Goal: Task Accomplishment & Management: Use online tool/utility

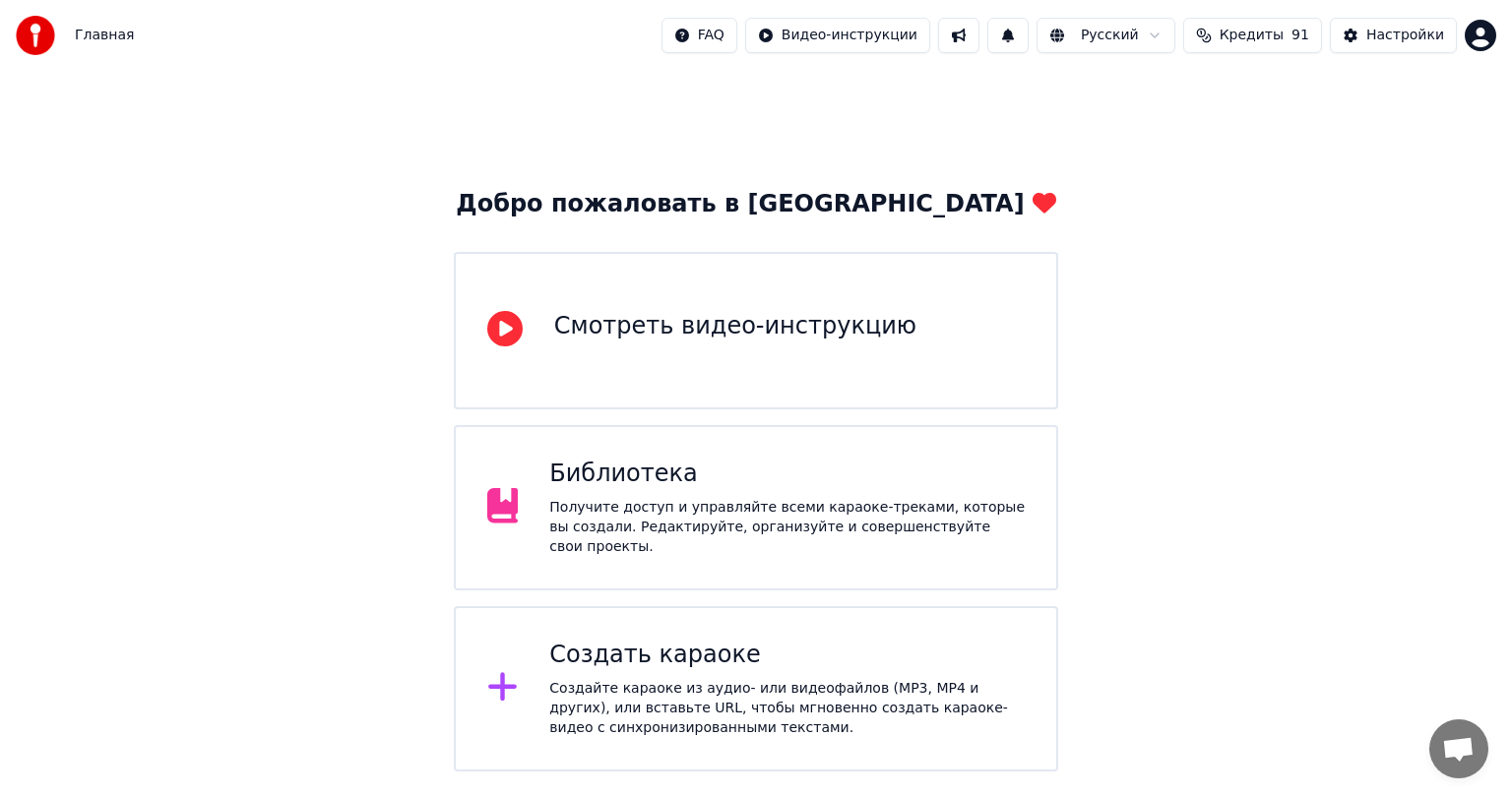
click at [704, 479] on div "Библиотека" at bounding box center [786, 474] width 475 height 32
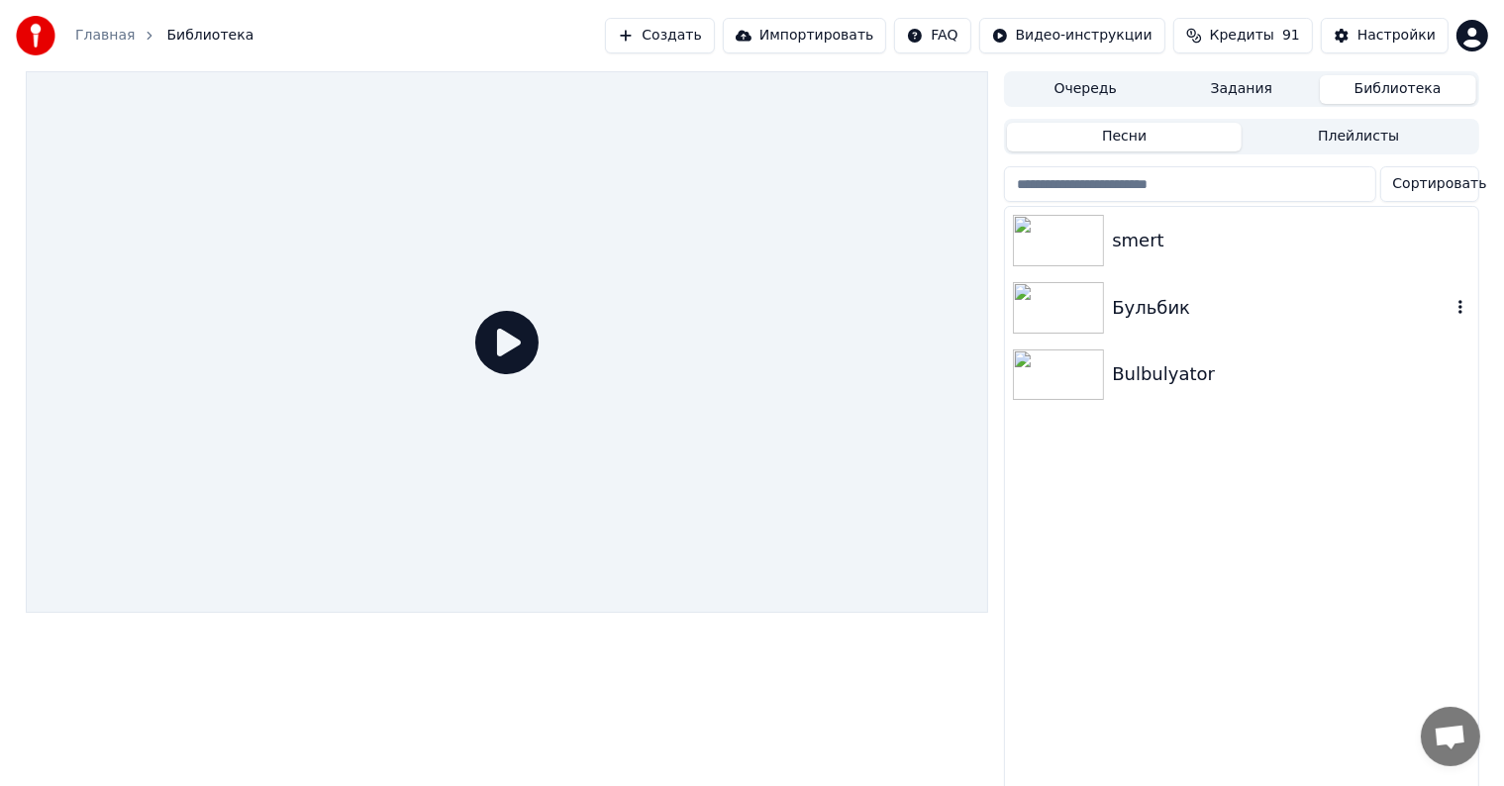
click at [1049, 299] on img at bounding box center [1058, 307] width 91 height 51
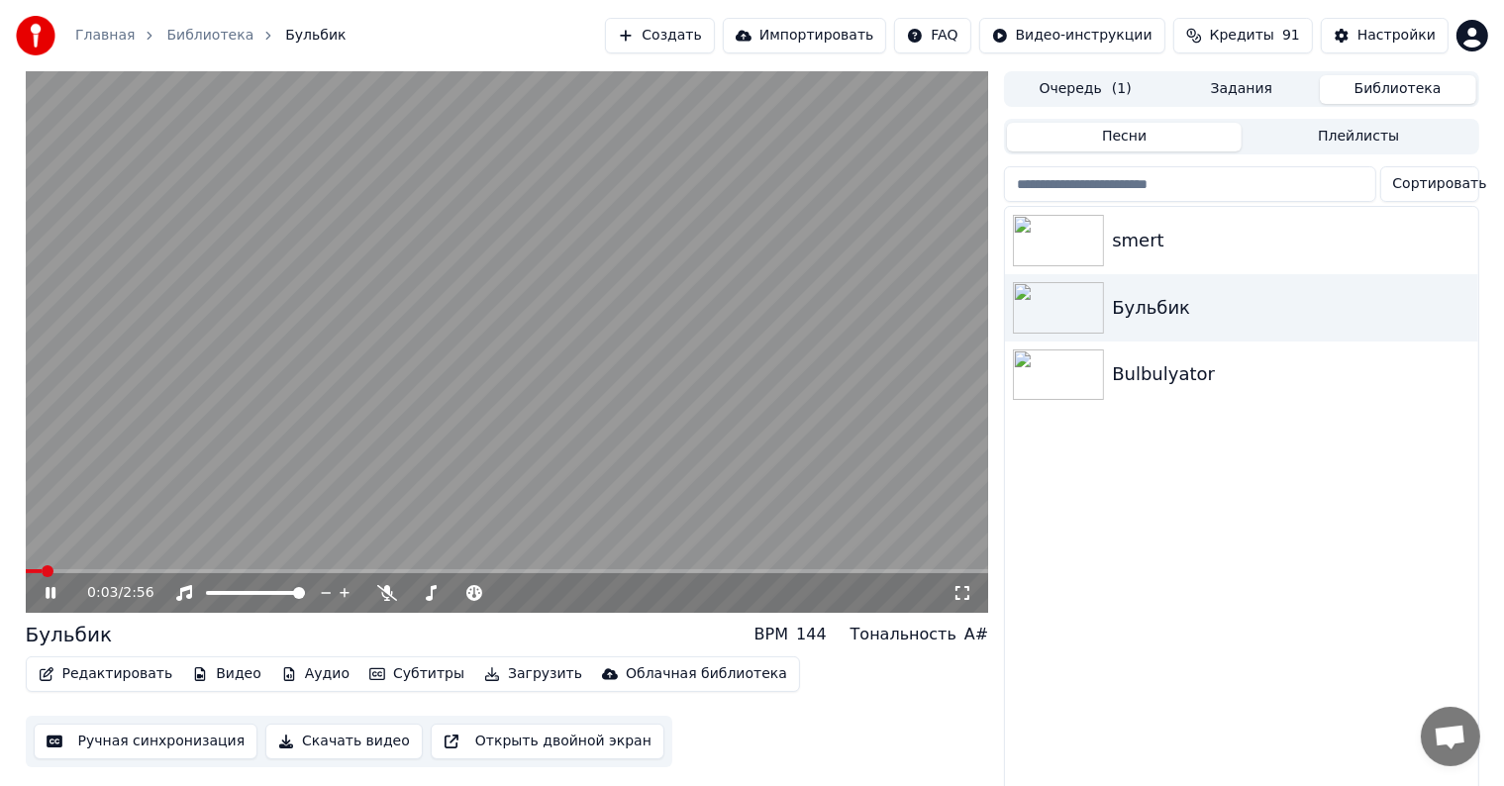
click at [46, 597] on icon at bounding box center [51, 593] width 10 height 12
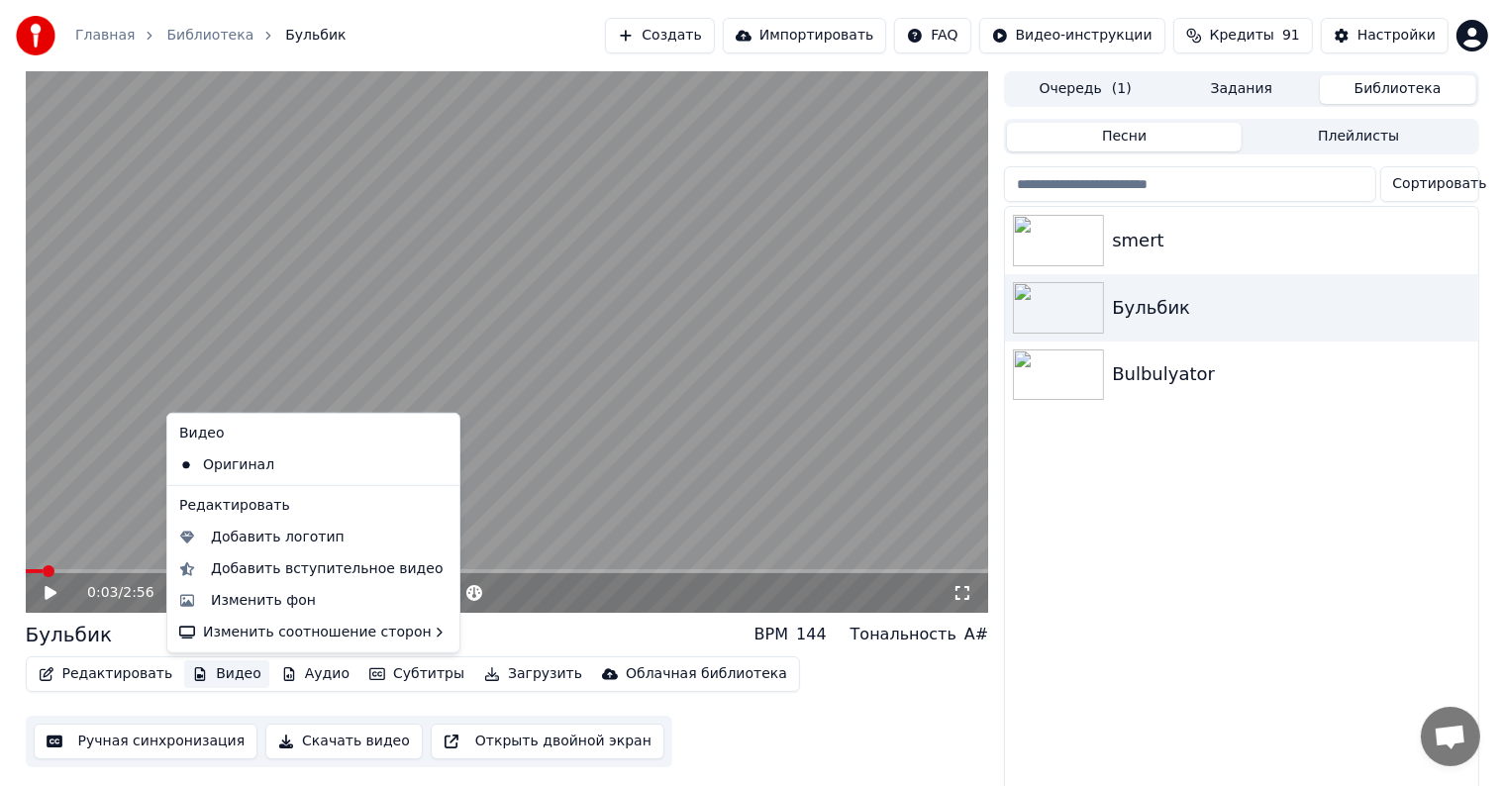
click at [202, 669] on button "Видео" at bounding box center [226, 674] width 85 height 28
click at [269, 535] on div "Добавить логотип" at bounding box center [278, 538] width 134 height 20
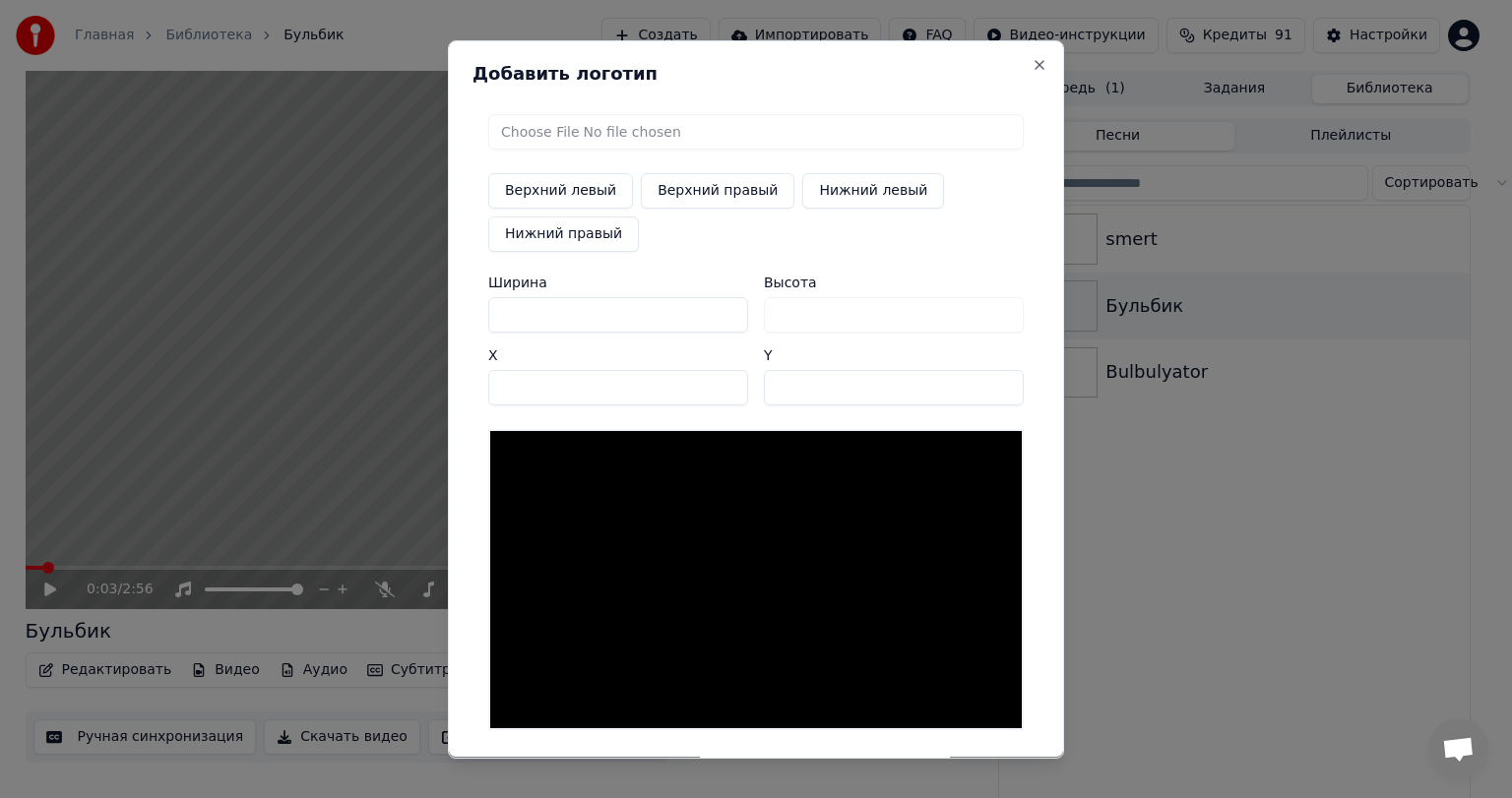
click at [531, 185] on button "Верхний левый" at bounding box center [561, 191] width 145 height 36
click at [536, 130] on input "file" at bounding box center [756, 132] width 536 height 36
type input "**********"
type input "**"
click at [553, 188] on button "Верхний левый" at bounding box center [561, 191] width 145 height 36
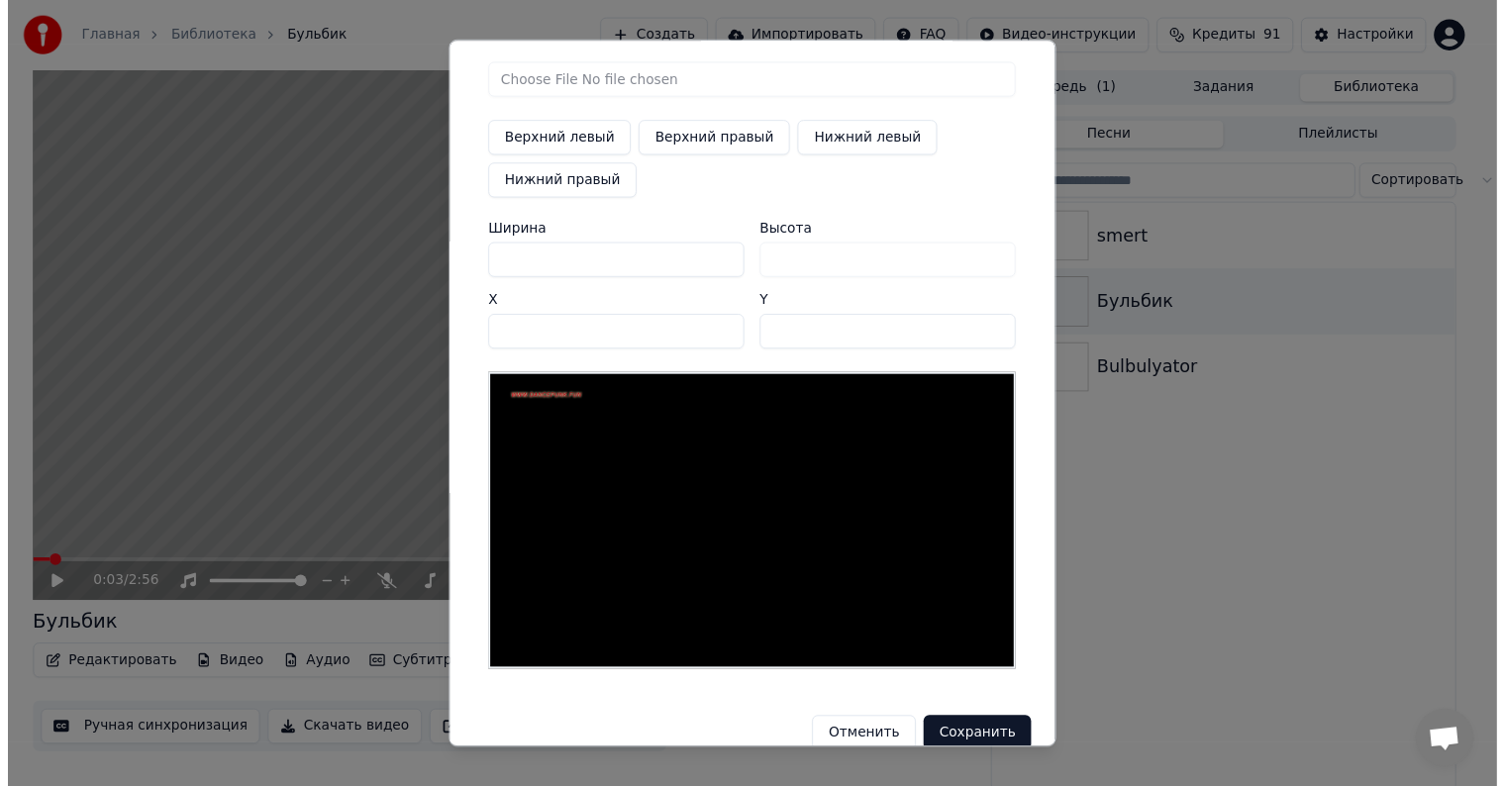
scroll to position [78, 0]
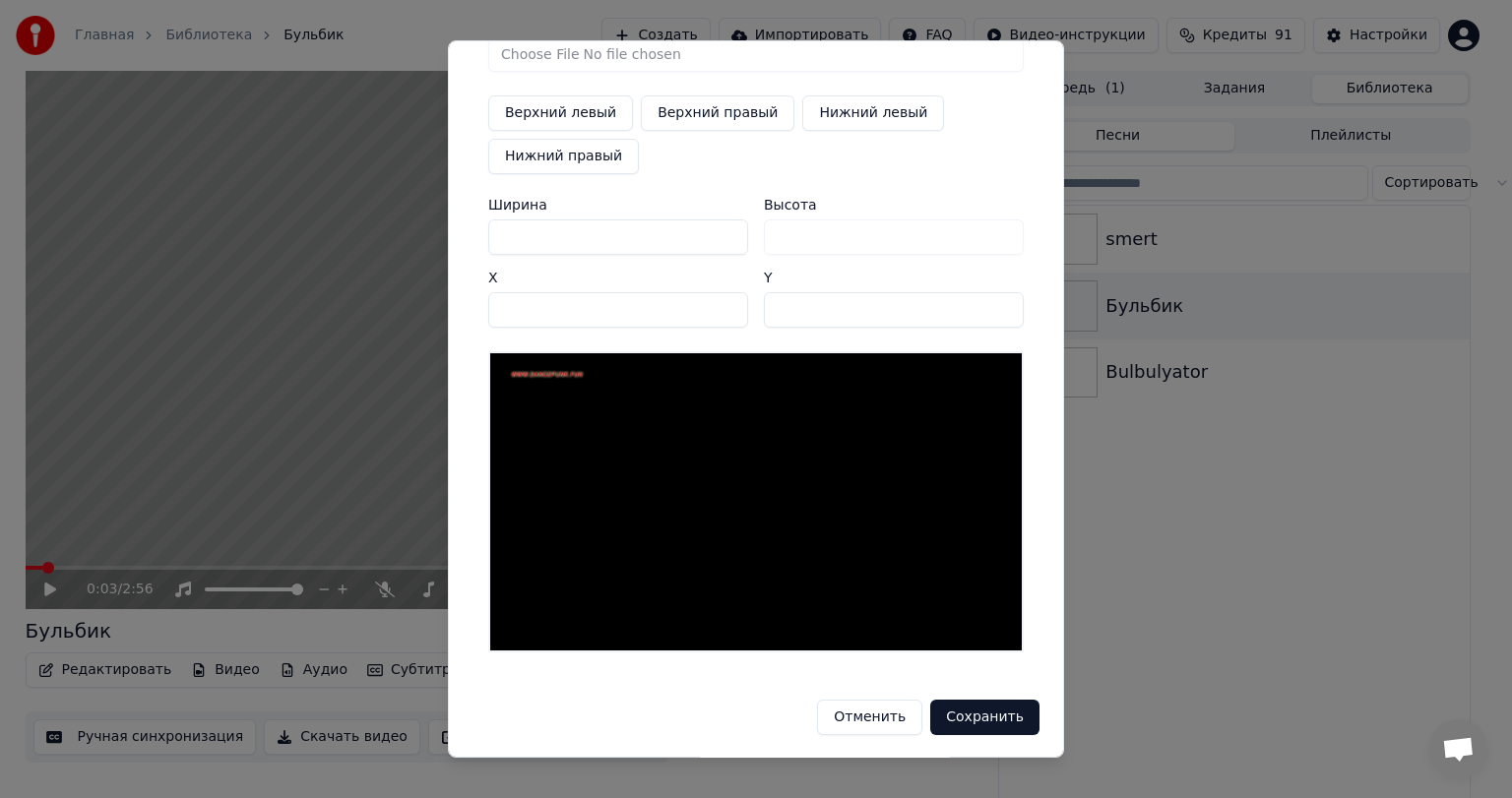
click at [984, 720] on button "Сохранить" at bounding box center [985, 718] width 109 height 36
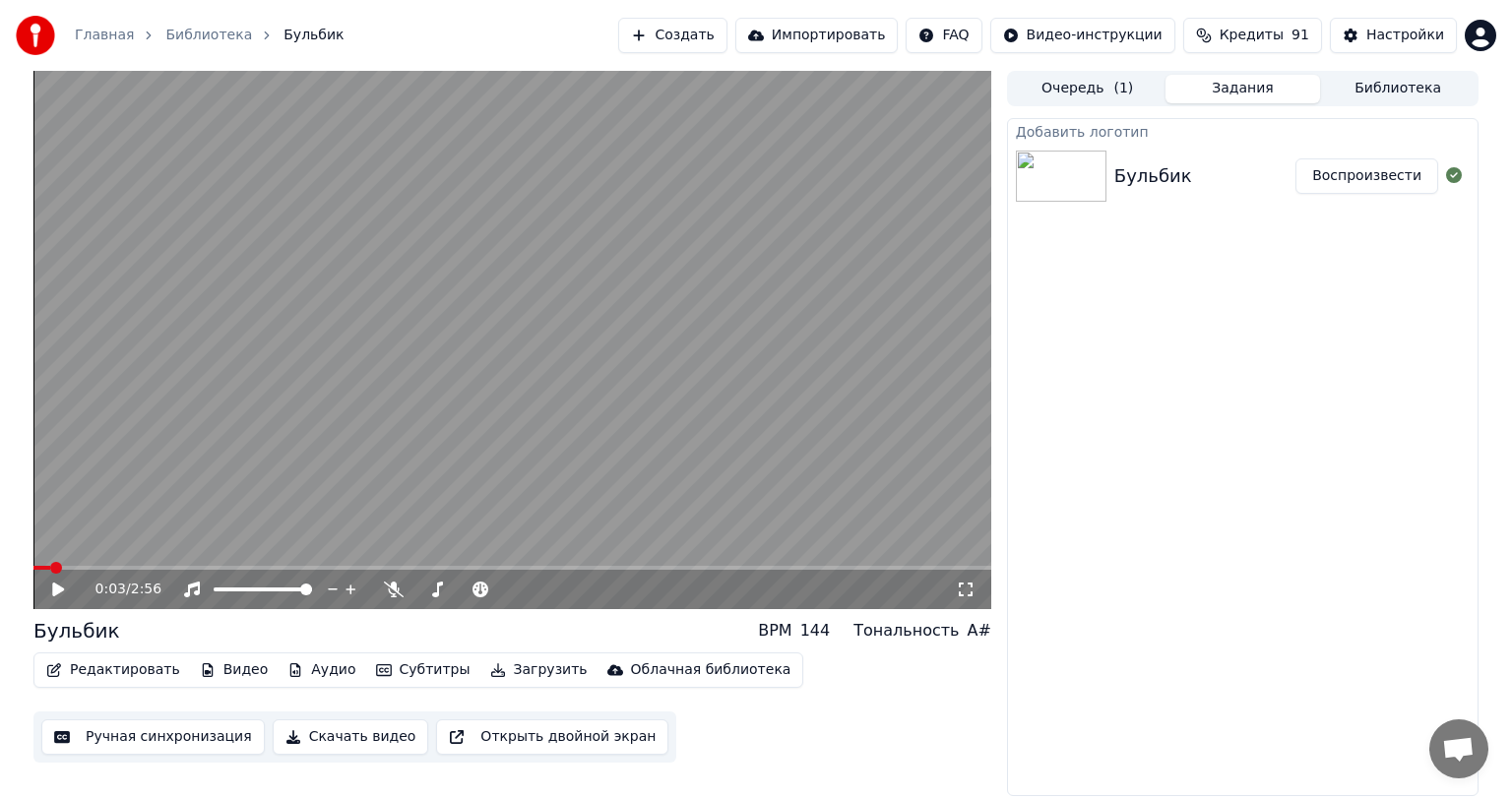
click at [59, 583] on icon at bounding box center [73, 589] width 47 height 16
click at [249, 588] on span at bounding box center [232, 589] width 37 height 4
click at [169, 567] on span at bounding box center [512, 567] width 957 height 4
click at [56, 587] on icon at bounding box center [58, 589] width 10 height 12
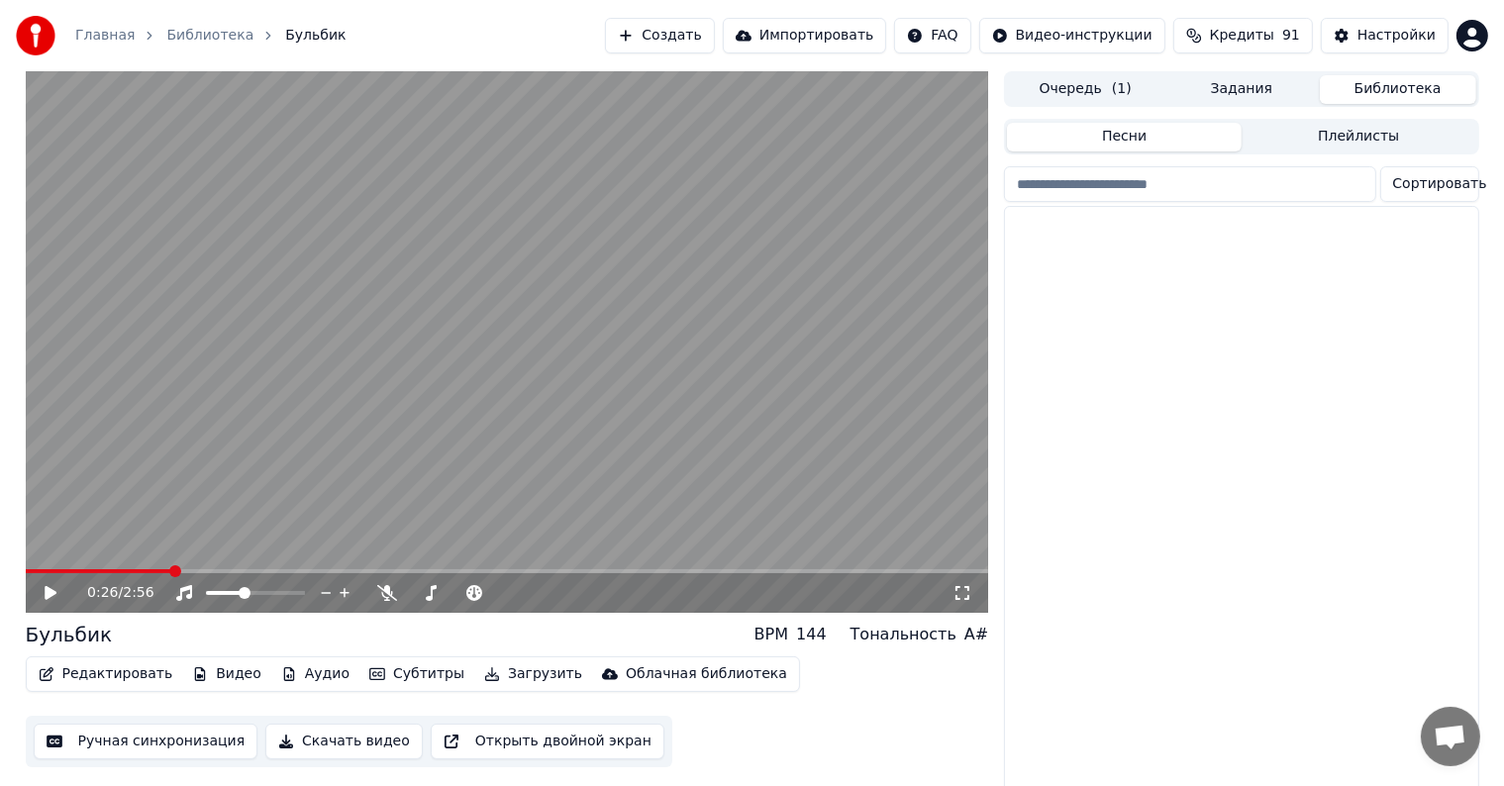
click at [1366, 83] on button "Библиотека" at bounding box center [1398, 89] width 156 height 29
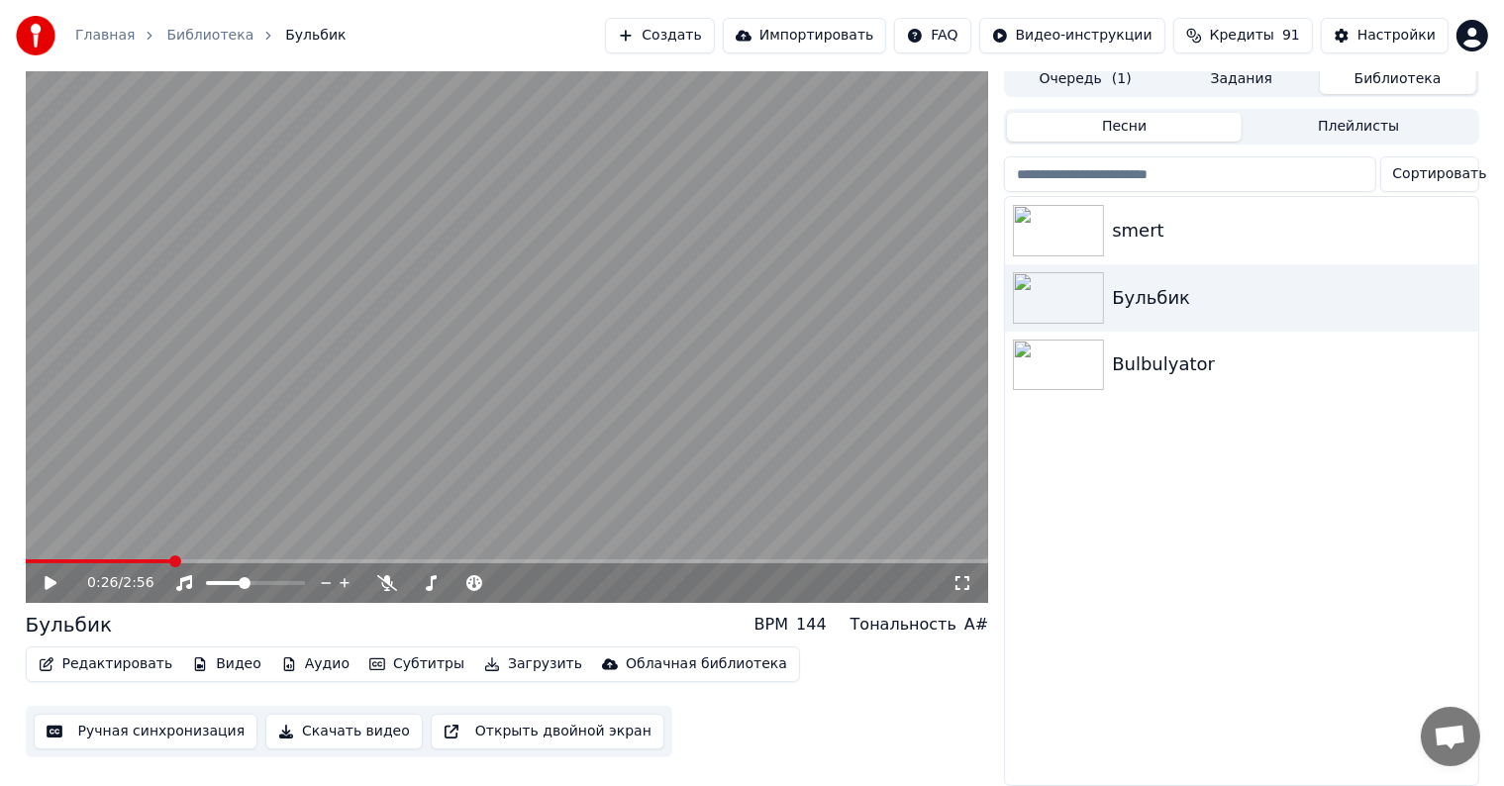
scroll to position [22, 0]
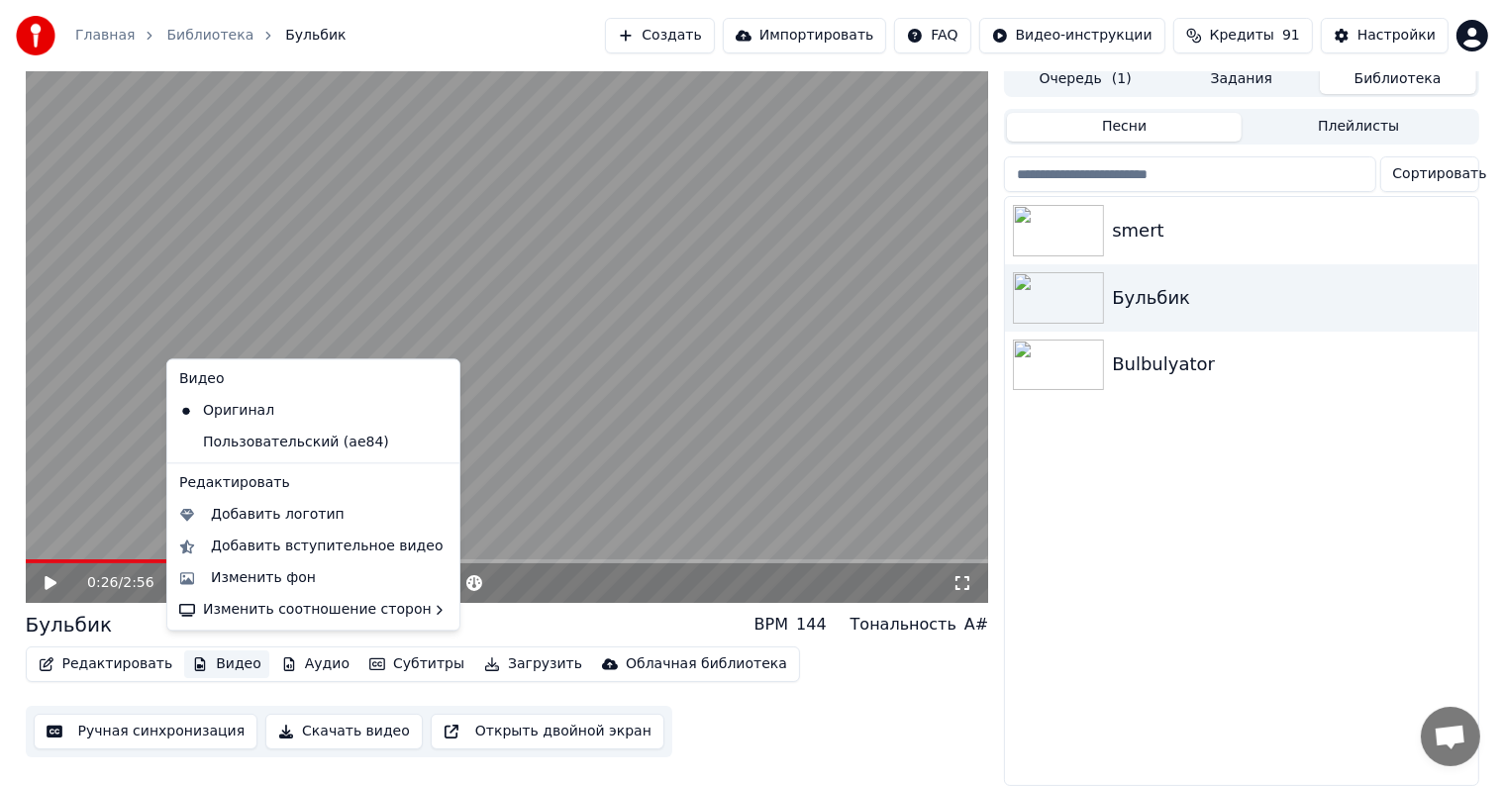
click at [227, 652] on button "Видео" at bounding box center [226, 664] width 85 height 28
click at [244, 517] on div "Добавить логотип" at bounding box center [278, 515] width 134 height 20
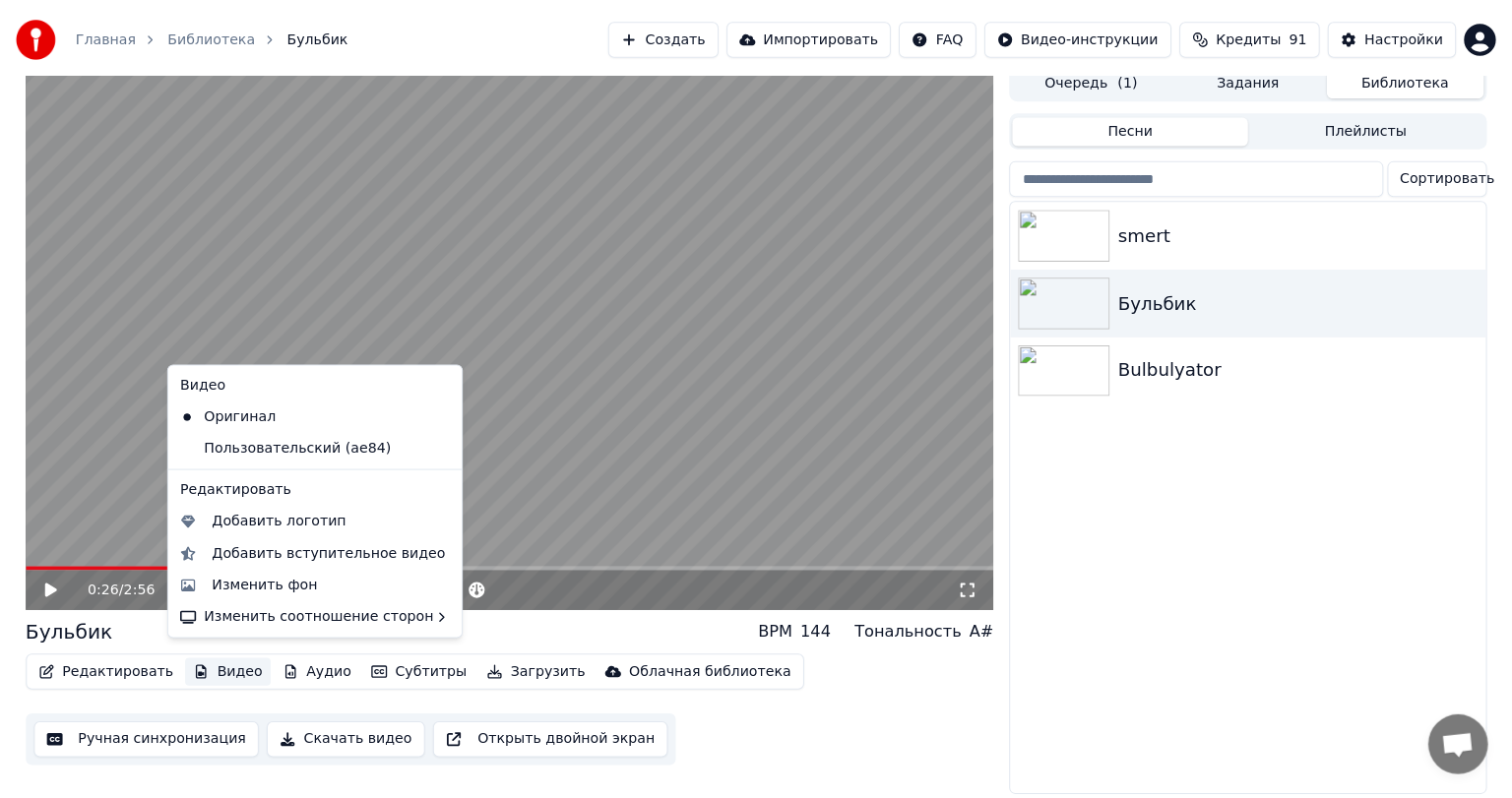
scroll to position [5, 0]
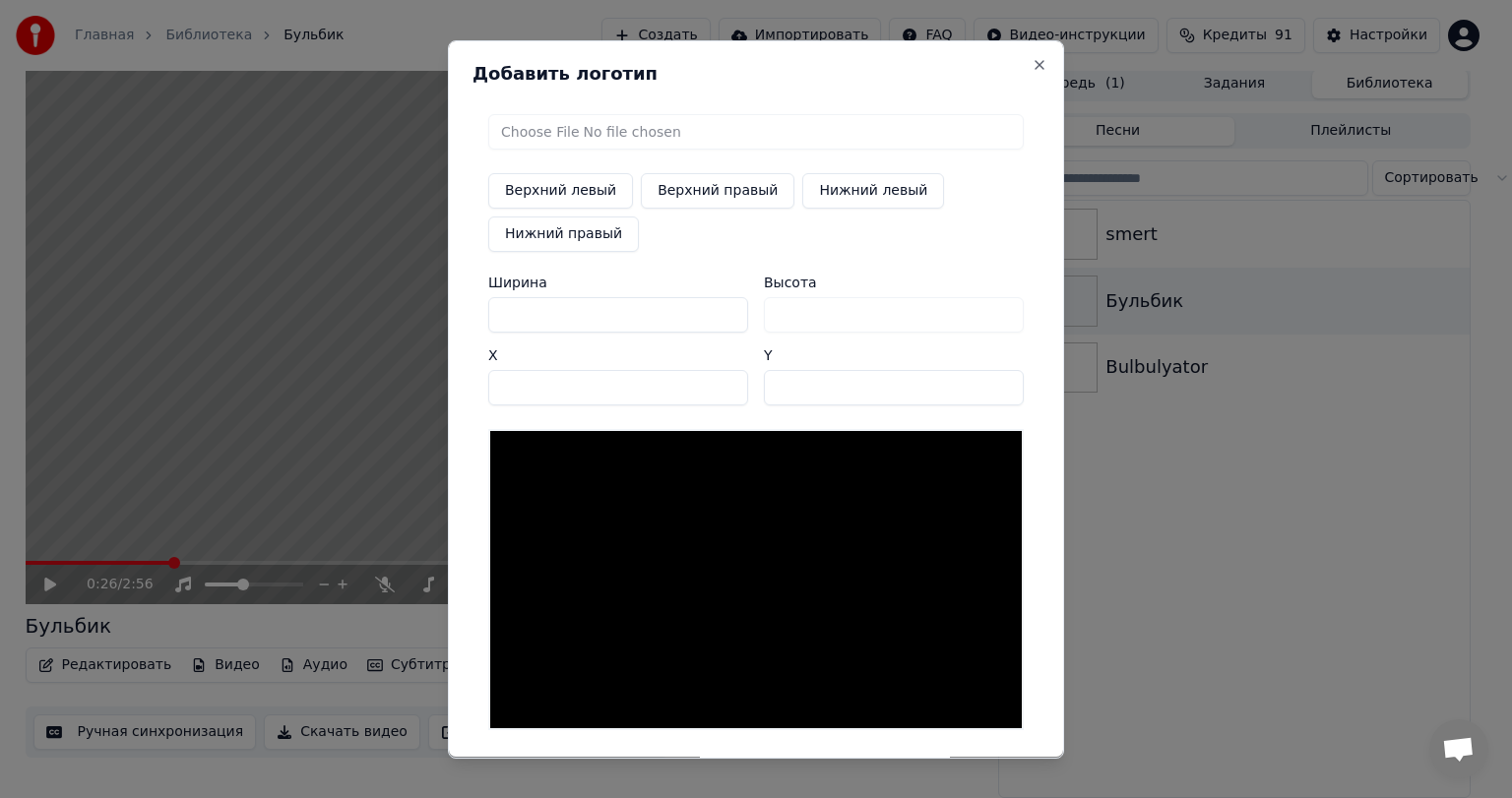
click at [561, 132] on input "file" at bounding box center [756, 132] width 536 height 36
type input "**********"
type input "**"
click at [551, 192] on button "Верхний левый" at bounding box center [561, 191] width 145 height 36
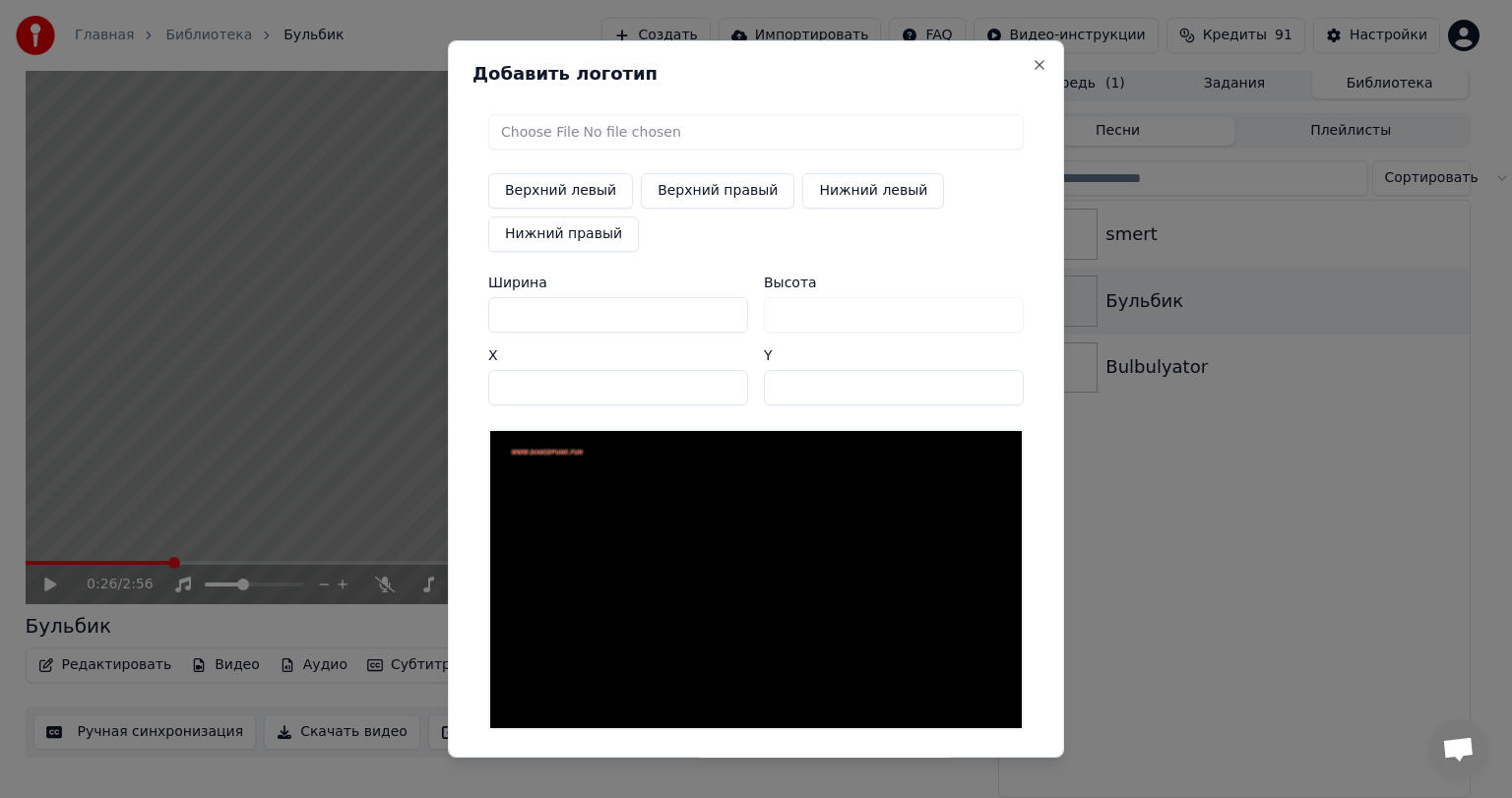
scroll to position [78, 0]
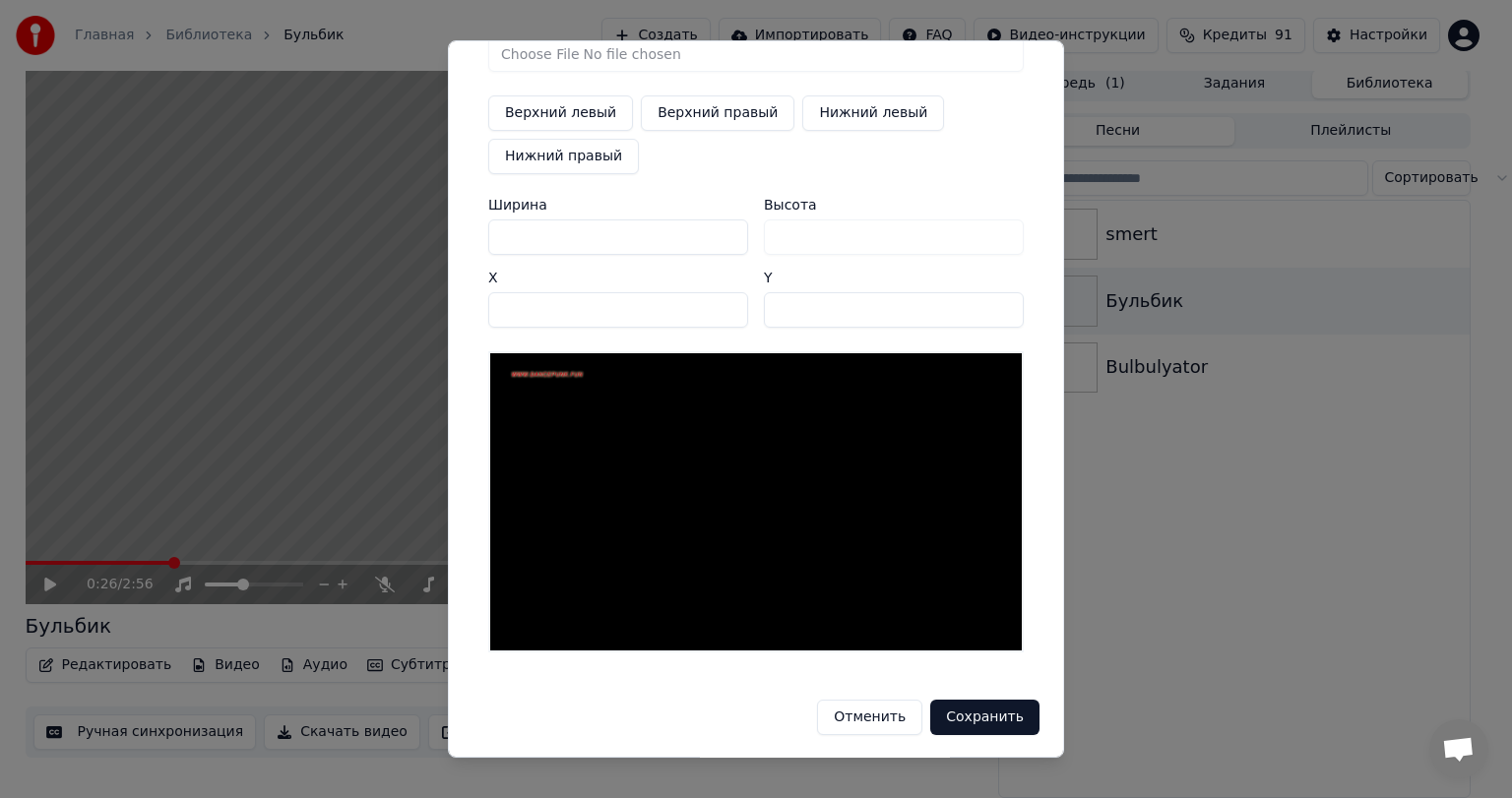
click at [965, 714] on button "Сохранить" at bounding box center [985, 718] width 109 height 36
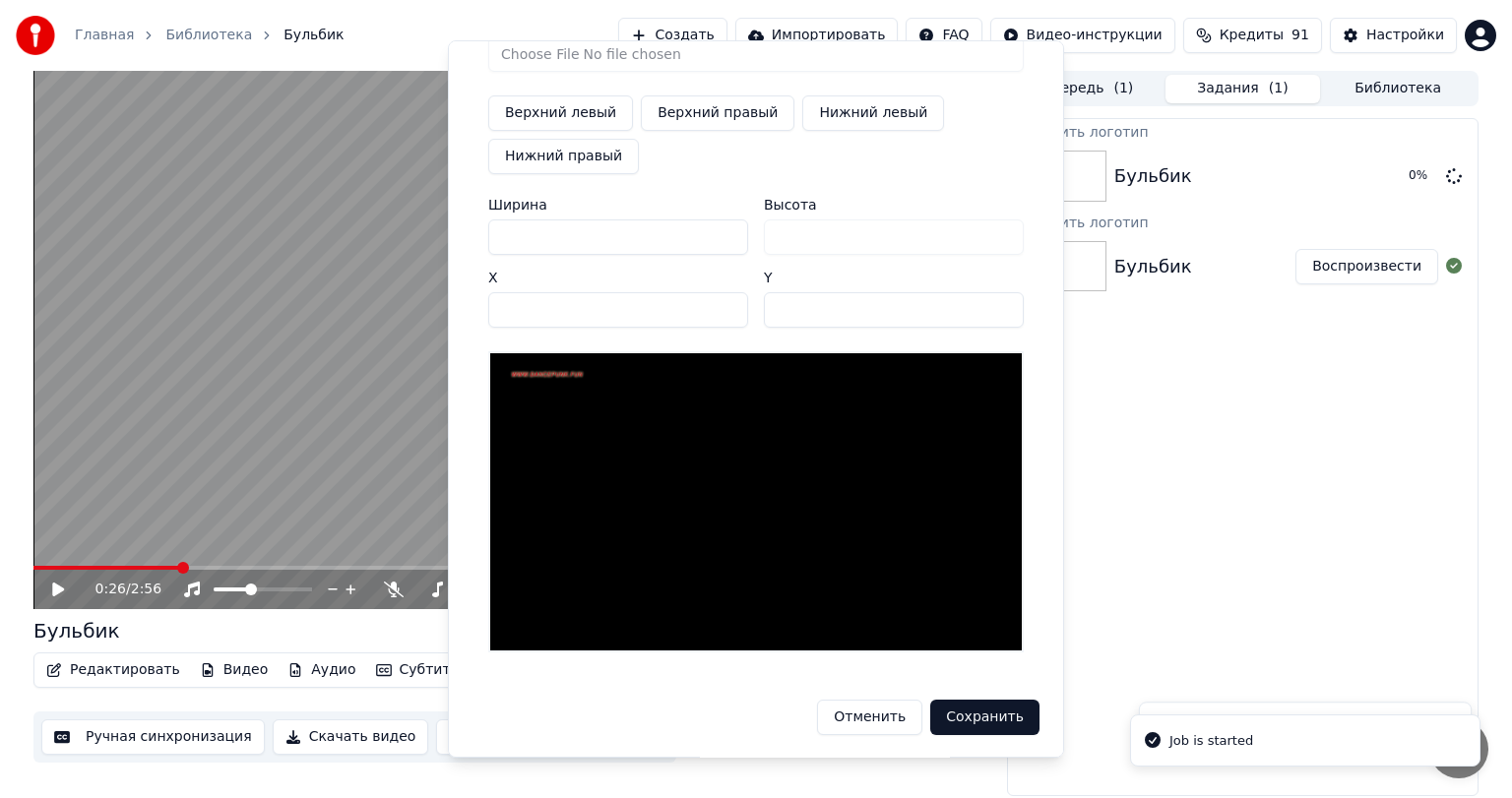
scroll to position [0, 0]
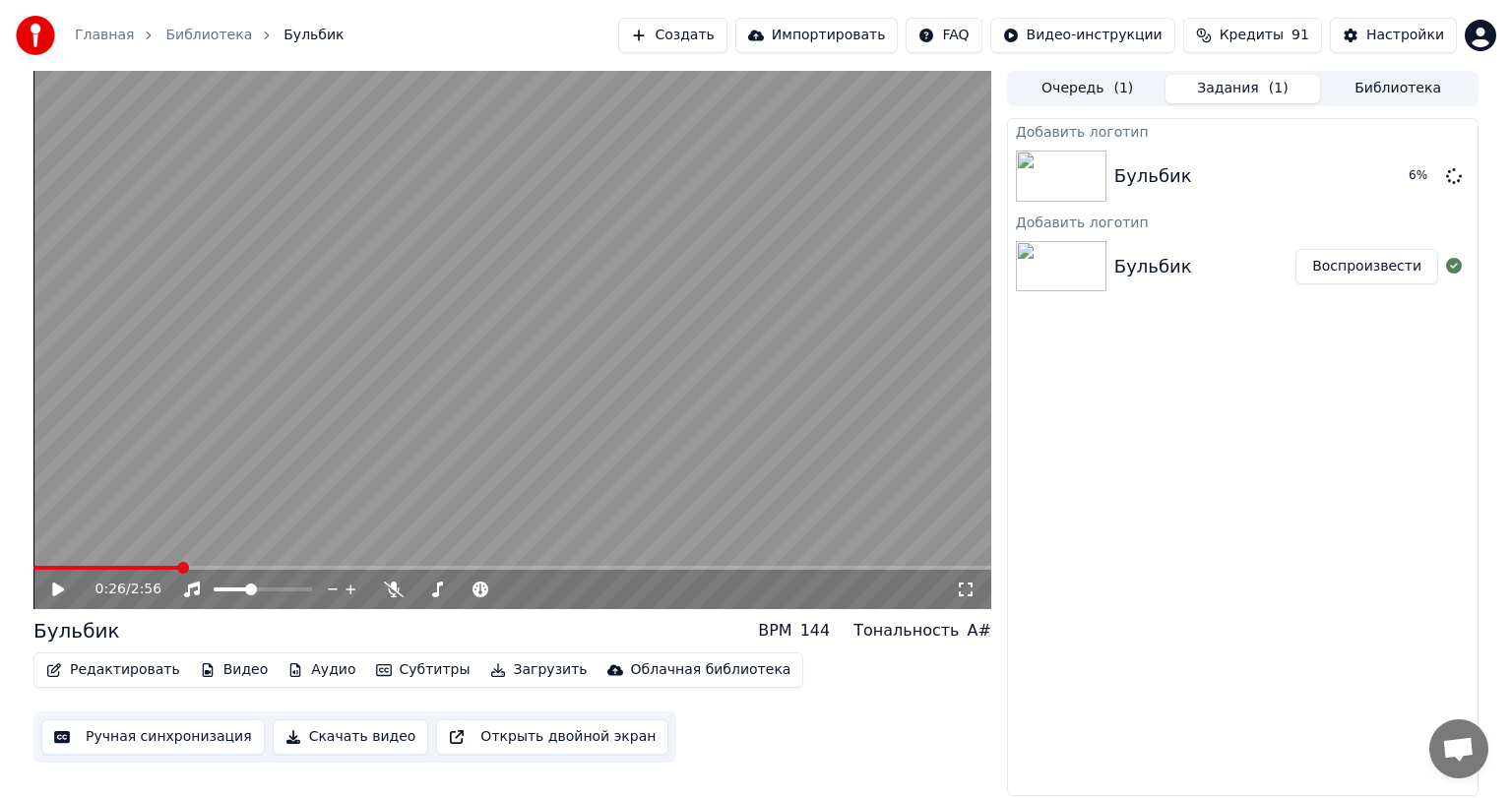
click at [1338, 265] on button "Воспроизвести" at bounding box center [1367, 266] width 143 height 36
click at [50, 576] on div "0:02 / 2:56" at bounding box center [512, 589] width 957 height 40
click at [59, 584] on icon at bounding box center [73, 589] width 47 height 16
click at [336, 740] on button "Скачать видео" at bounding box center [350, 737] width 156 height 36
click at [1418, 267] on button "Воспроизвести" at bounding box center [1367, 266] width 143 height 36
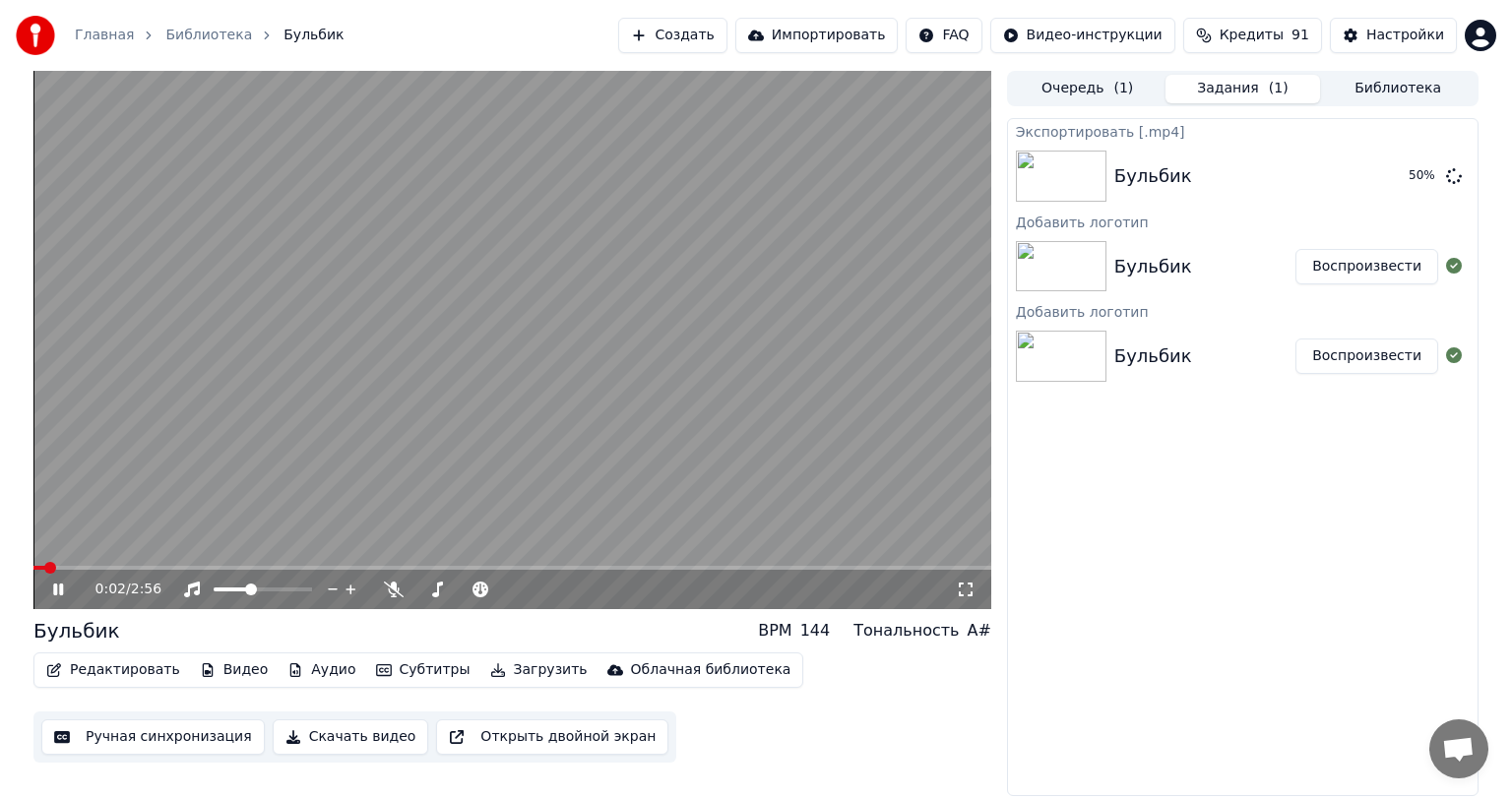
click at [59, 586] on icon at bounding box center [73, 589] width 47 height 16
click at [1149, 544] on div "Экспортировать [.mp4] Бульбик 55 % Добавить логотип Бульбик Воспроизвести Добав…" at bounding box center [1243, 457] width 471 height 678
click at [1076, 364] on img at bounding box center [1061, 356] width 90 height 51
click at [1411, 355] on button "Воспроизвести" at bounding box center [1367, 357] width 143 height 36
click at [56, 590] on icon at bounding box center [58, 589] width 10 height 12
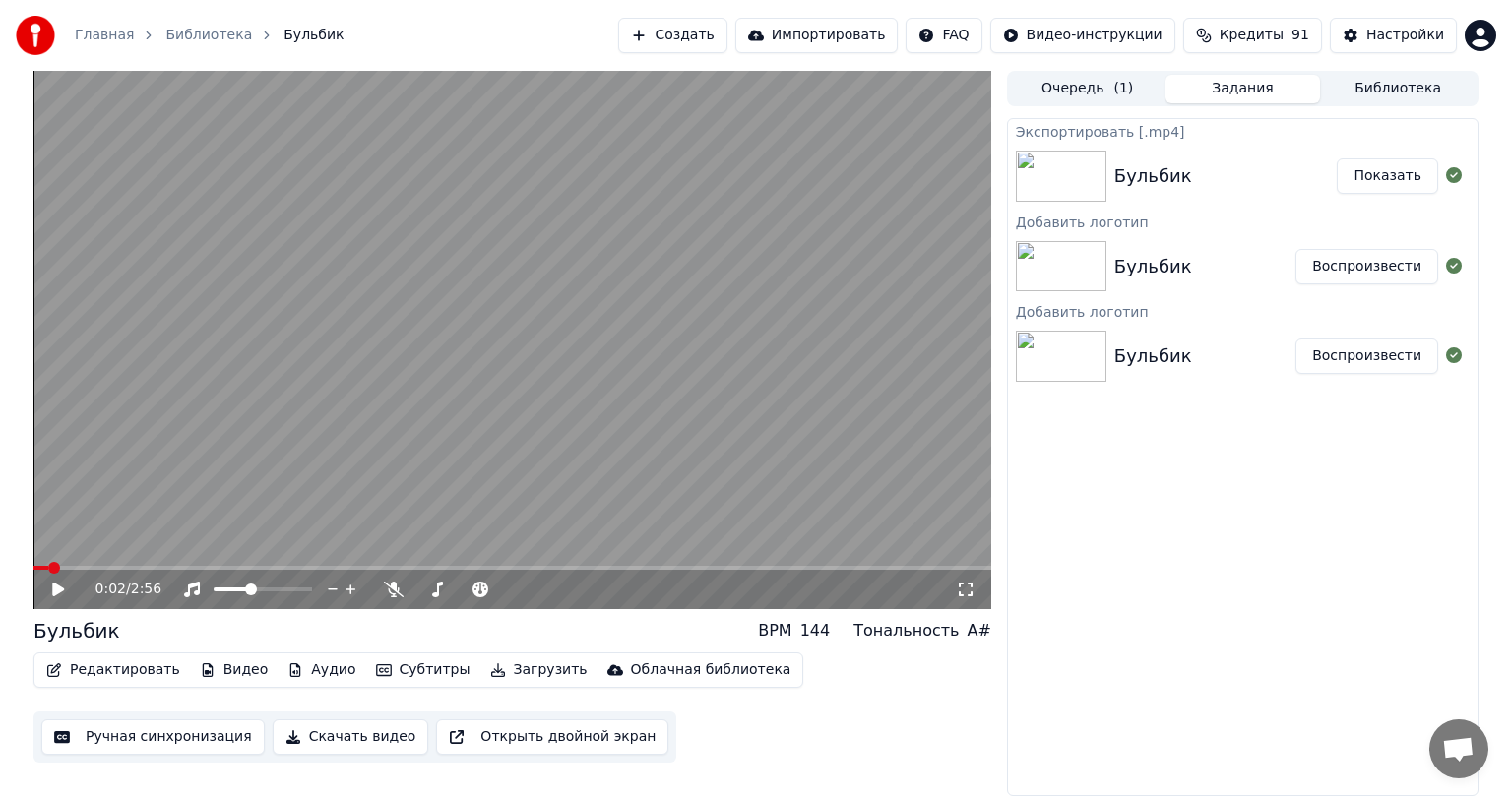
click at [1366, 177] on button "Показать" at bounding box center [1387, 176] width 101 height 36
click at [1389, 178] on button "Показать" at bounding box center [1387, 176] width 101 height 36
click at [1377, 169] on button "Показать" at bounding box center [1387, 176] width 101 height 36
click at [1262, 31] on span "Кредиты" at bounding box center [1252, 36] width 64 height 20
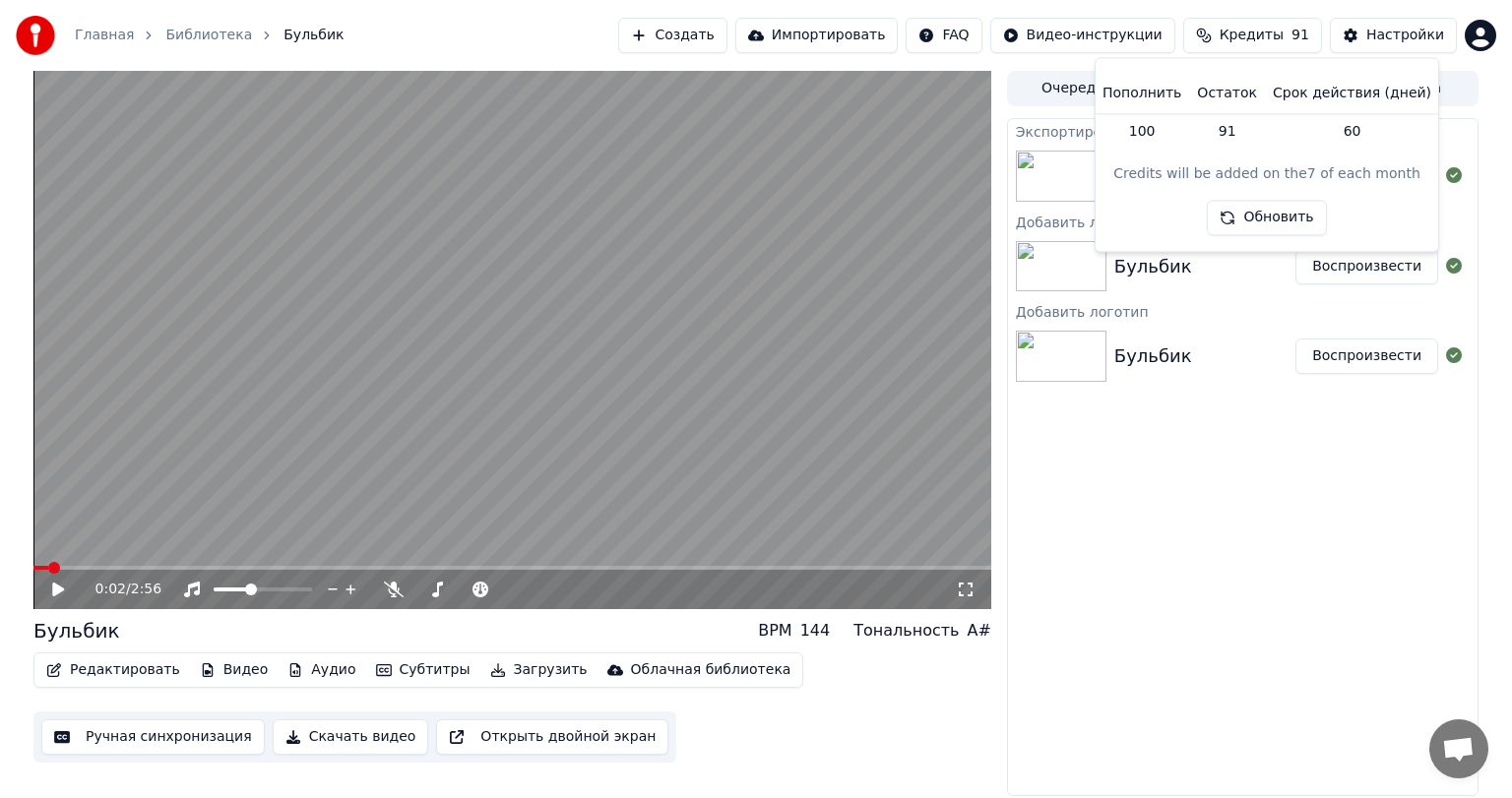
click at [1257, 215] on button "Обновить" at bounding box center [1266, 219] width 119 height 36
